Goal: Navigation & Orientation: Find specific page/section

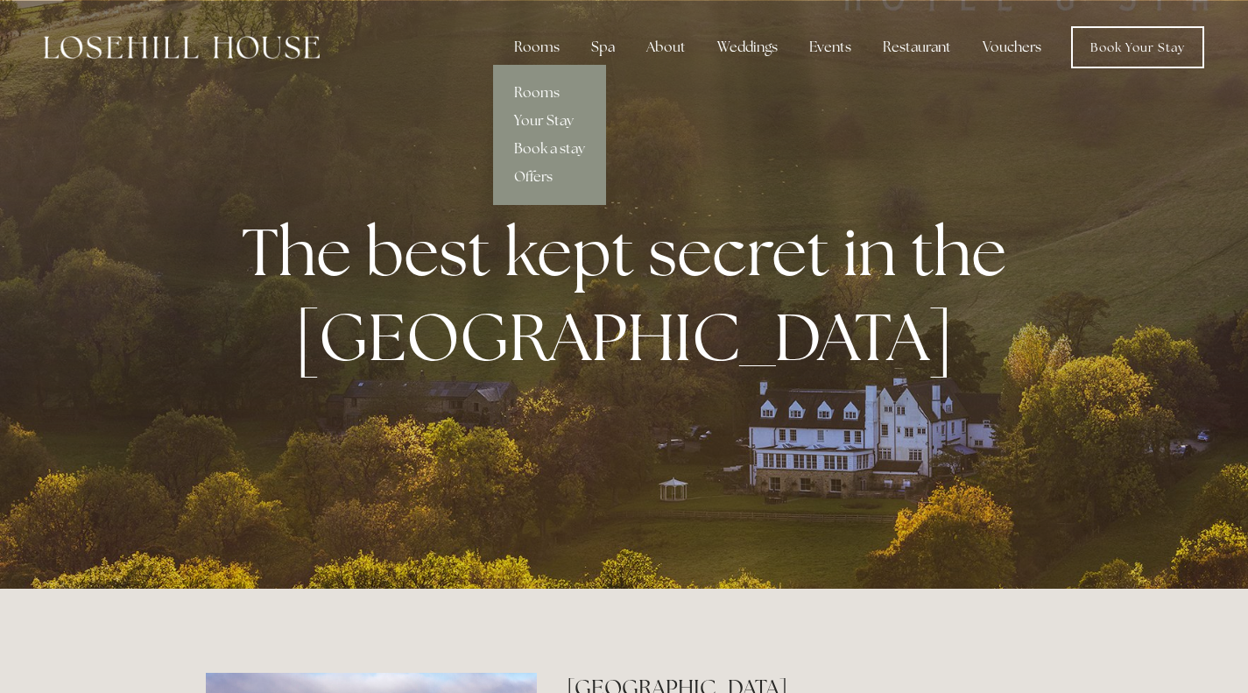
click at [555, 91] on link "Rooms" at bounding box center [549, 93] width 113 height 28
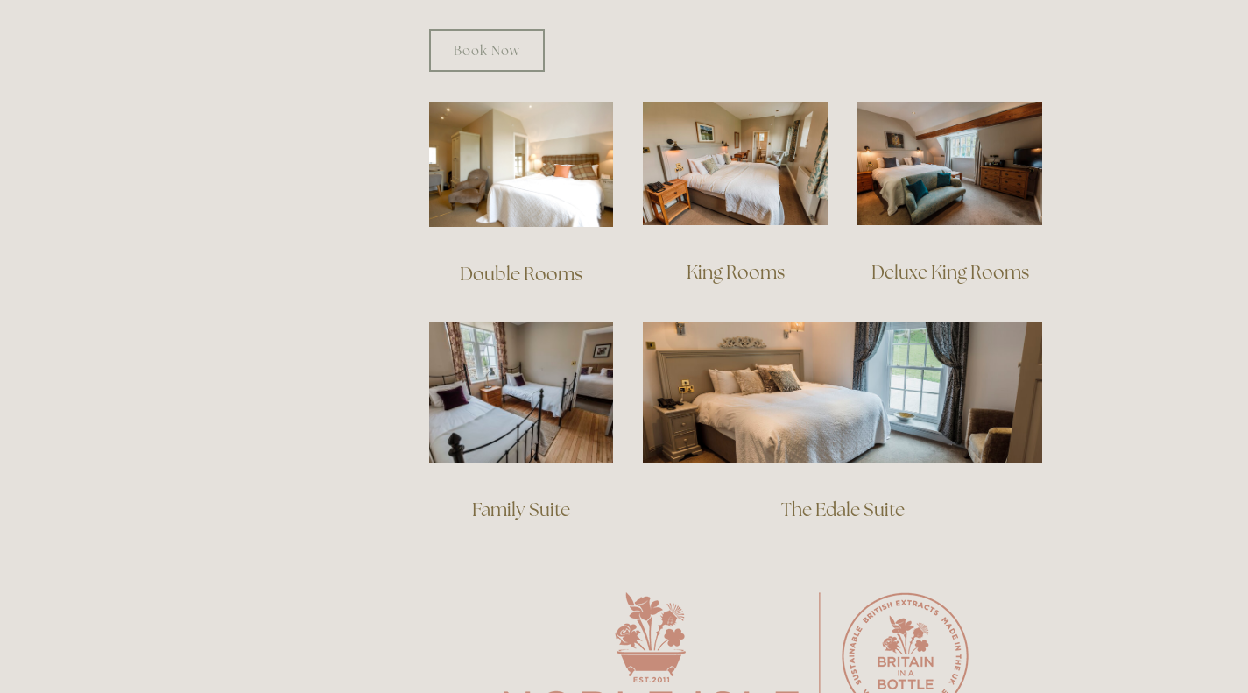
scroll to position [1226, 0]
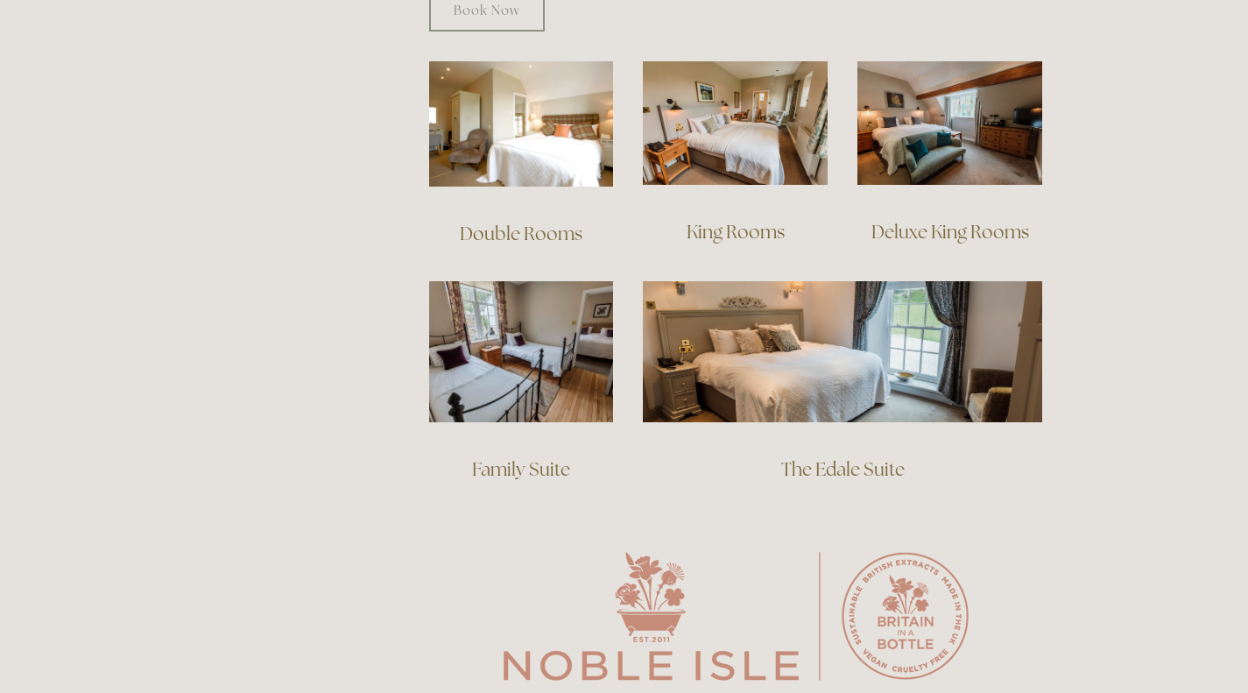
click at [786, 356] on img at bounding box center [842, 351] width 399 height 140
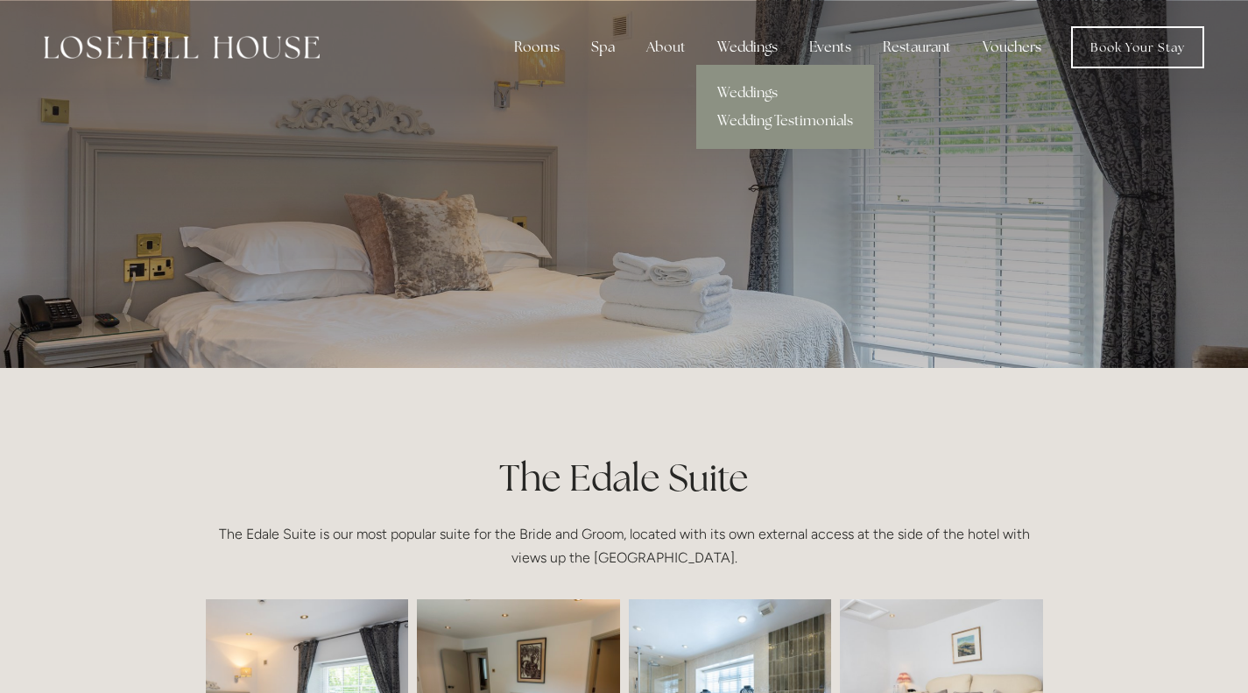
click at [751, 88] on link "Weddings" at bounding box center [785, 93] width 178 height 28
